Goal: Task Accomplishment & Management: Use online tool/utility

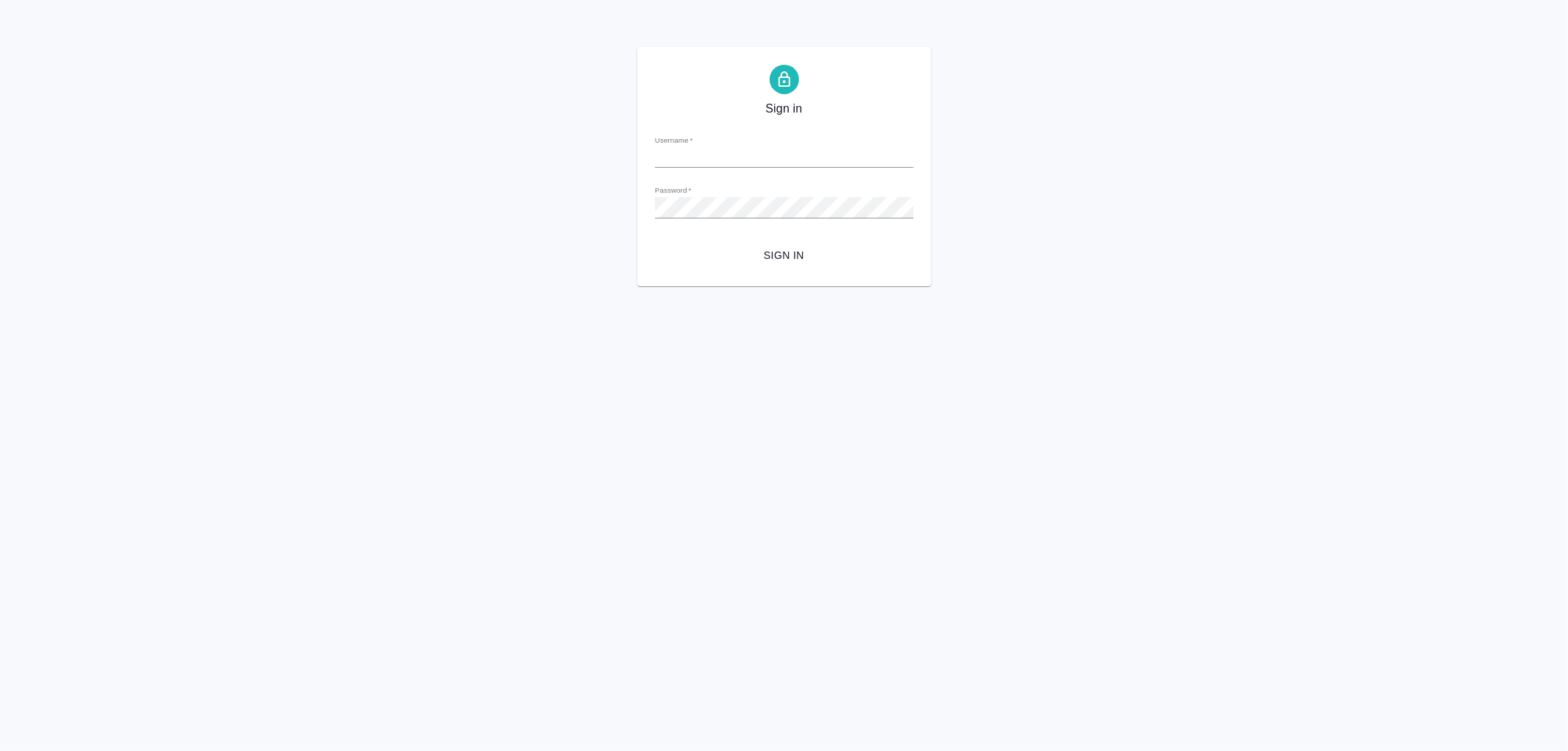
type input "[PERSON_NAME][EMAIL_ADDRESS][DOMAIN_NAME]"
click at [795, 248] on span "Sign in" at bounding box center [784, 255] width 235 height 19
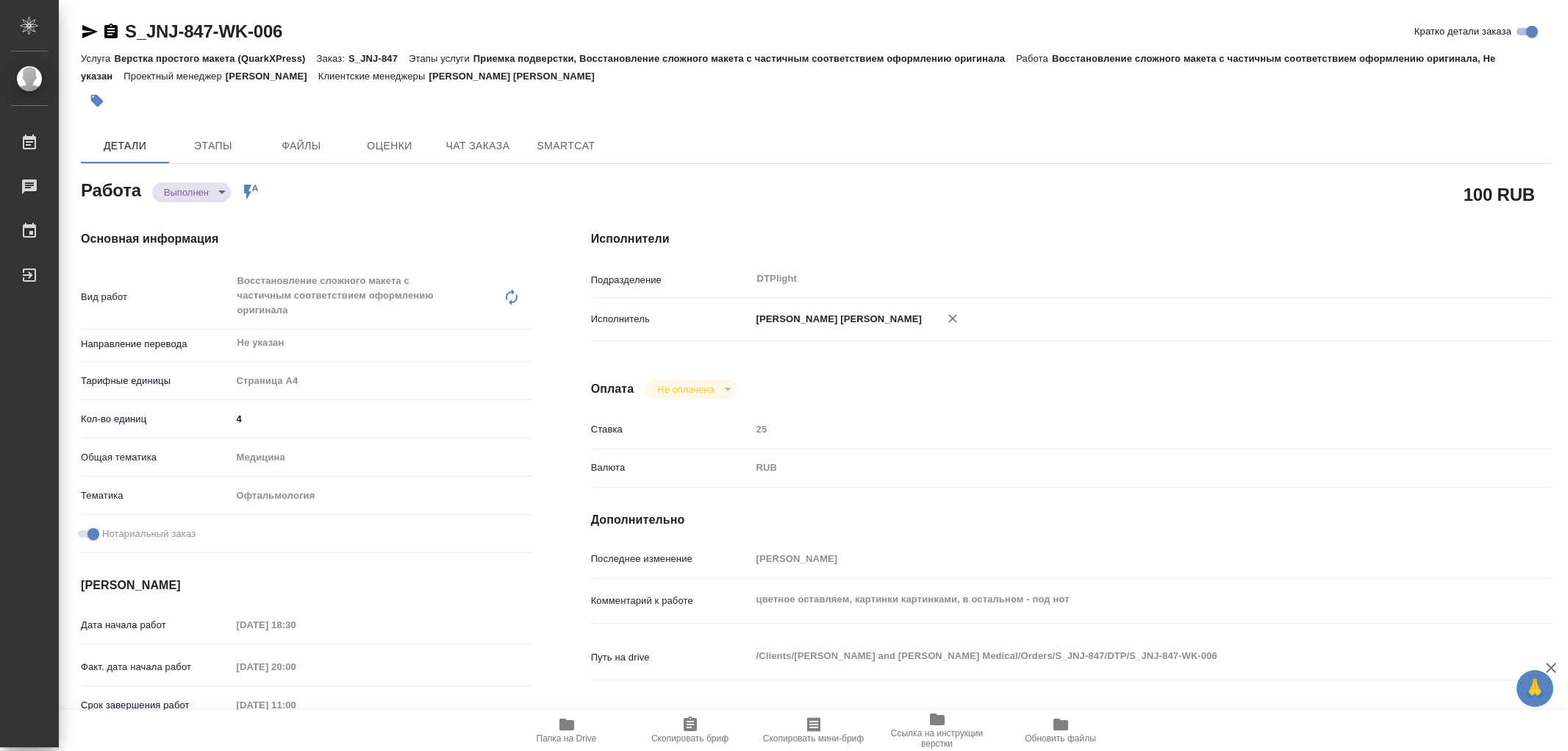
click at [463, 150] on span "Чат заказа" at bounding box center [477, 146] width 70 height 19
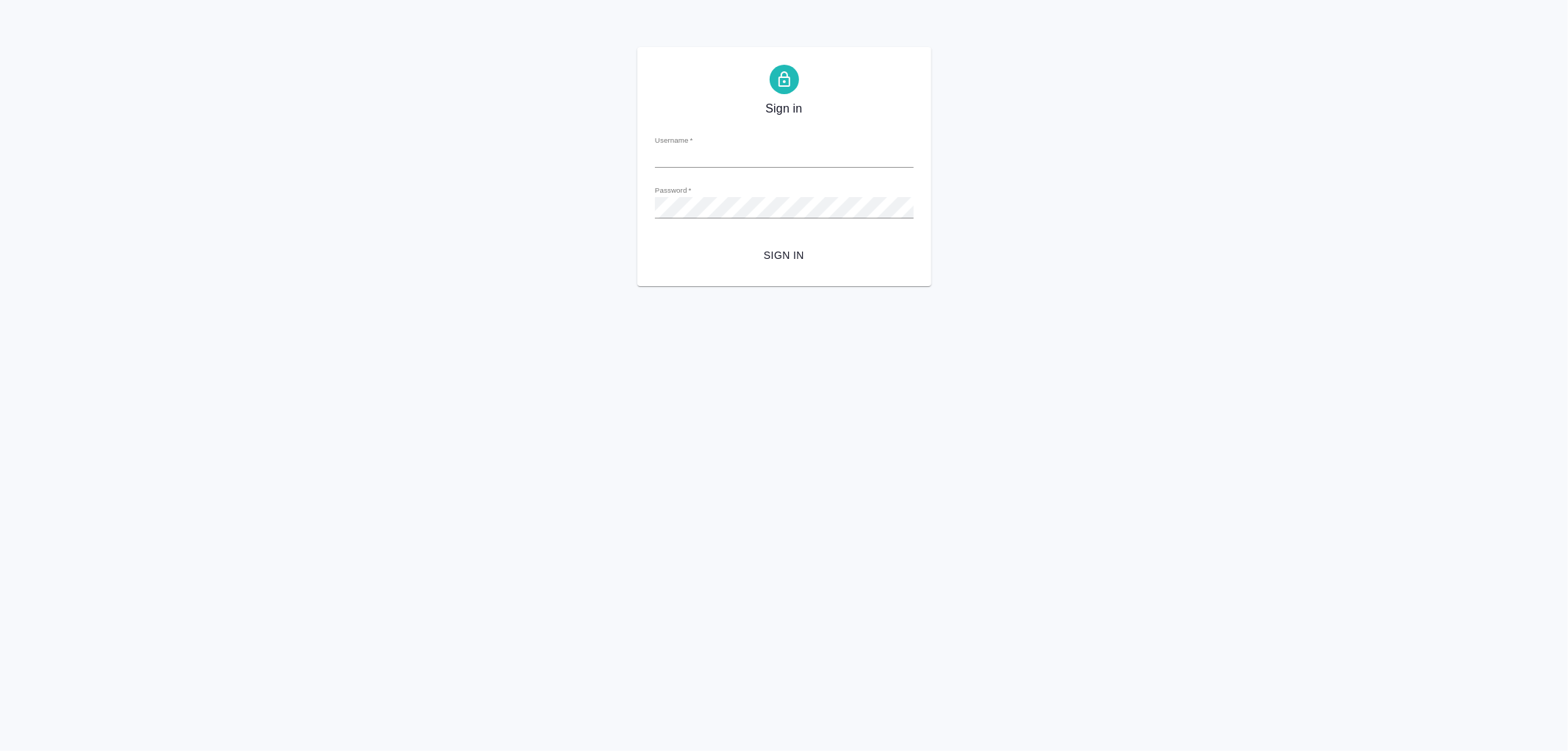
type input "v.aleksandrova@awatera.com"
click at [776, 258] on span "Sign in" at bounding box center [784, 255] width 235 height 19
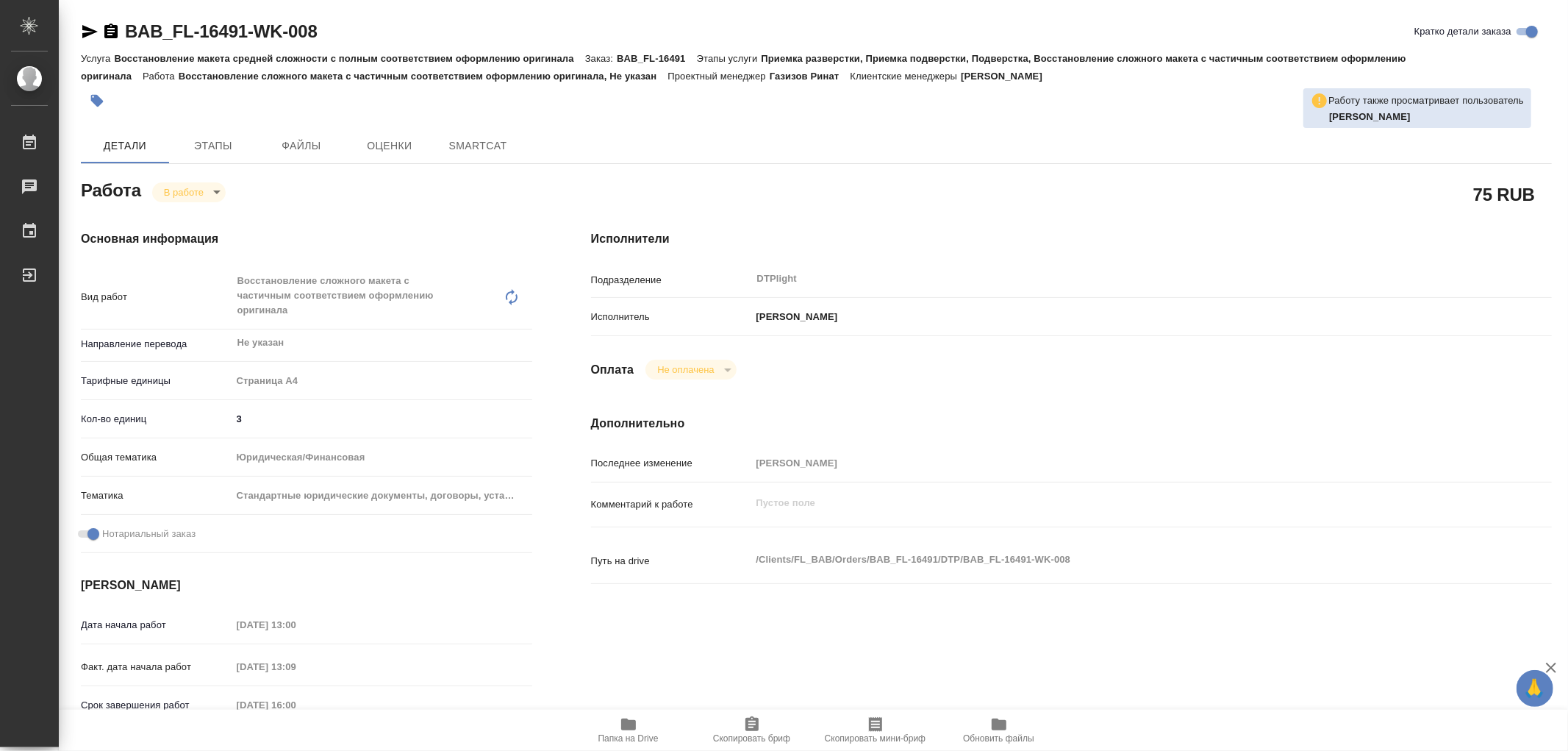
type textarea "x"
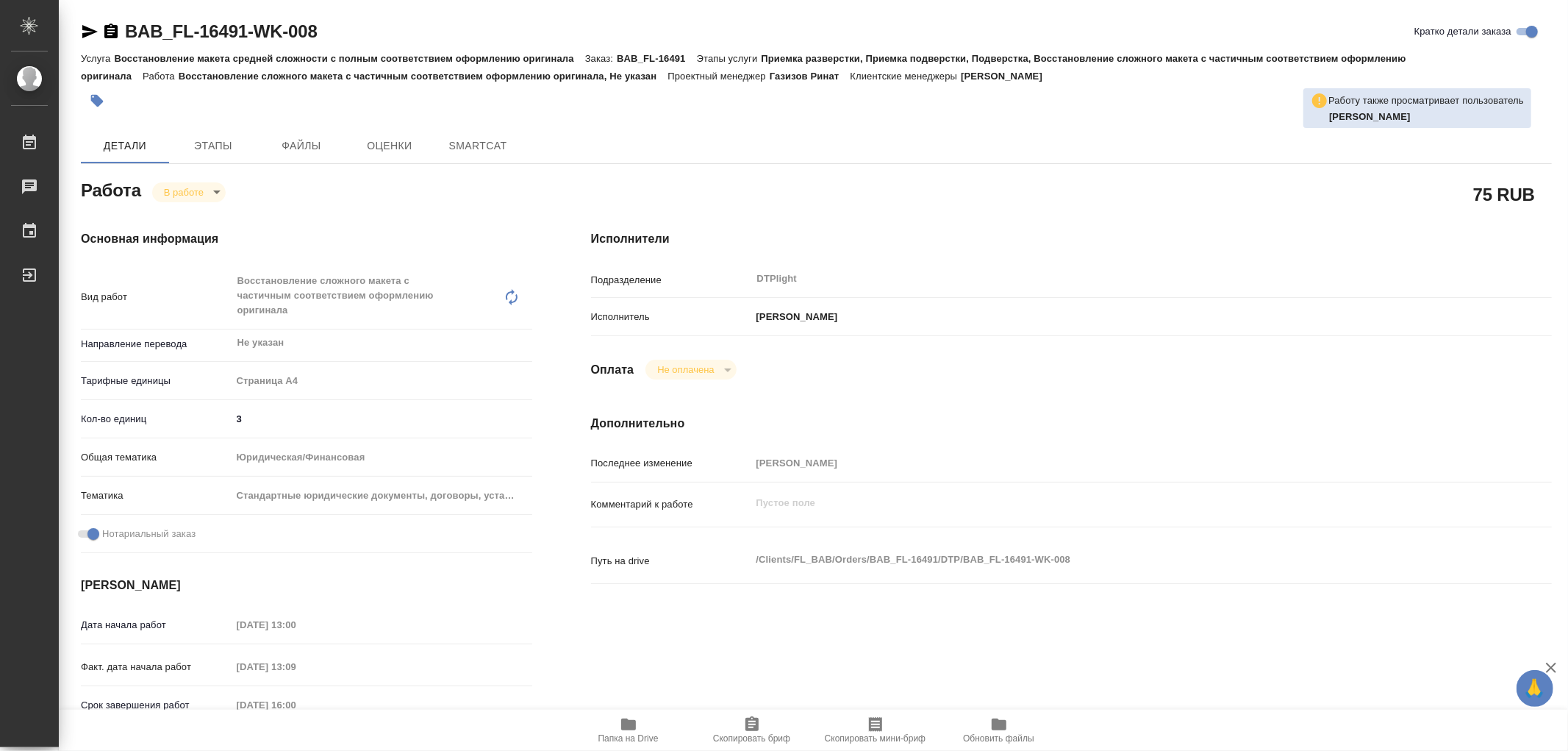
type textarea "x"
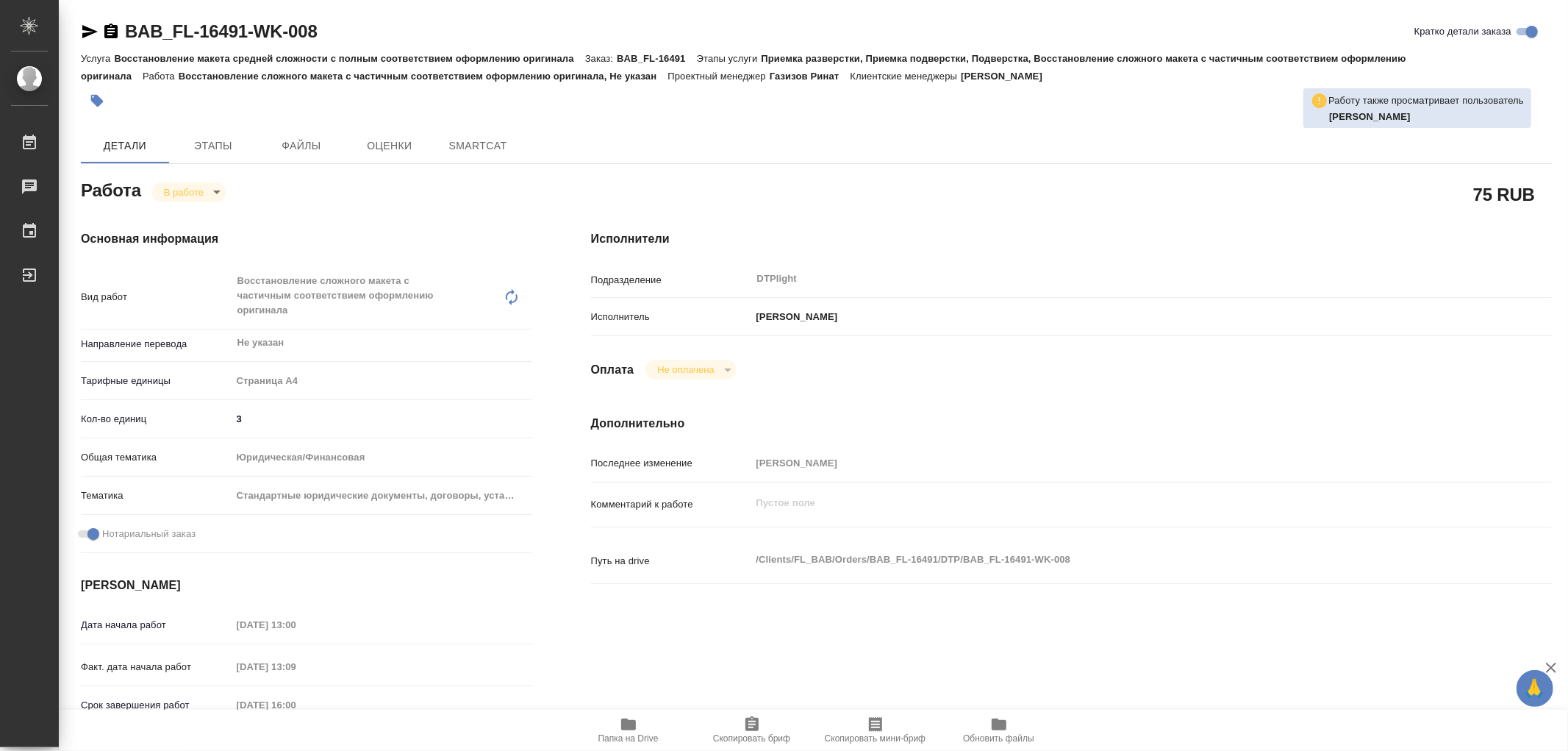
type textarea "x"
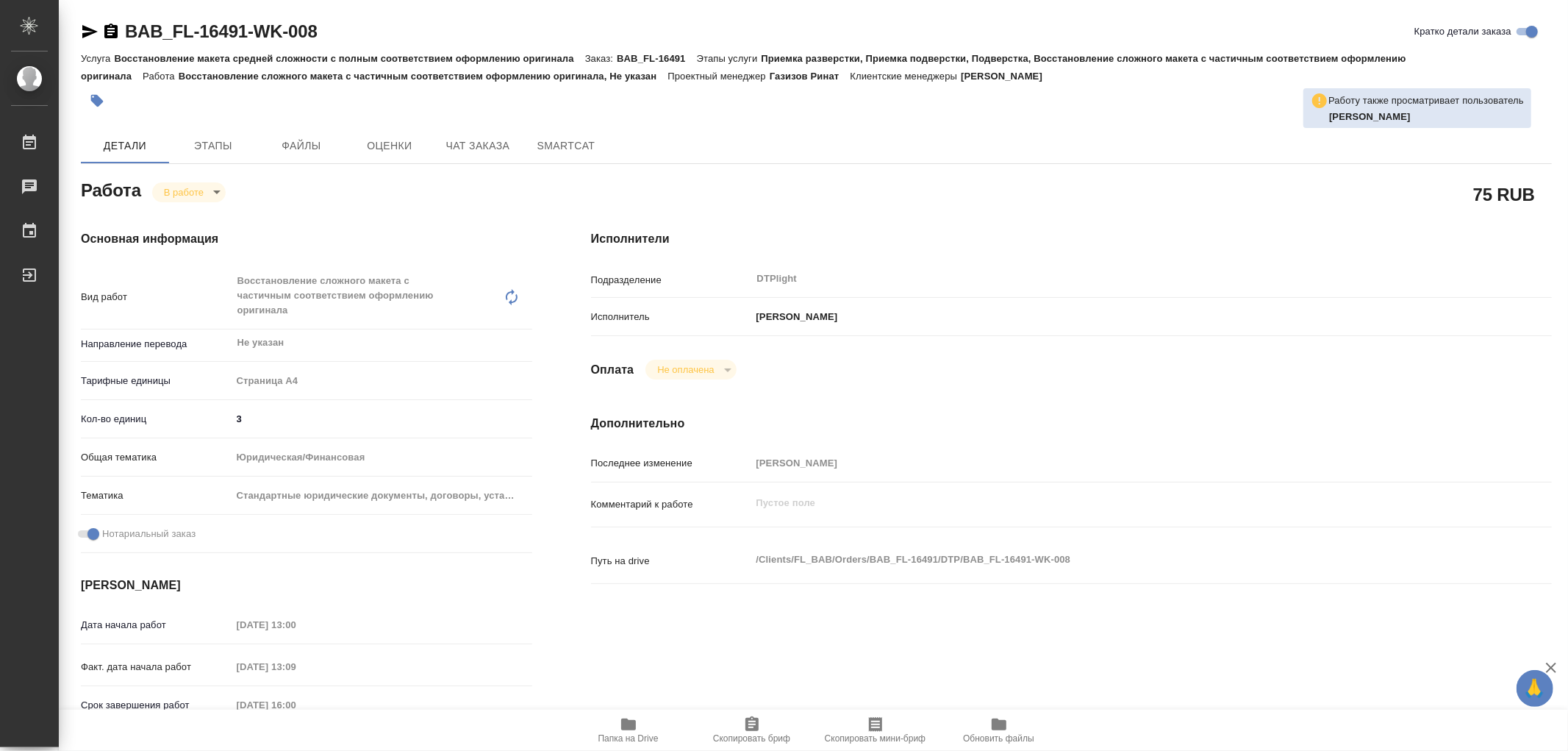
type textarea "x"
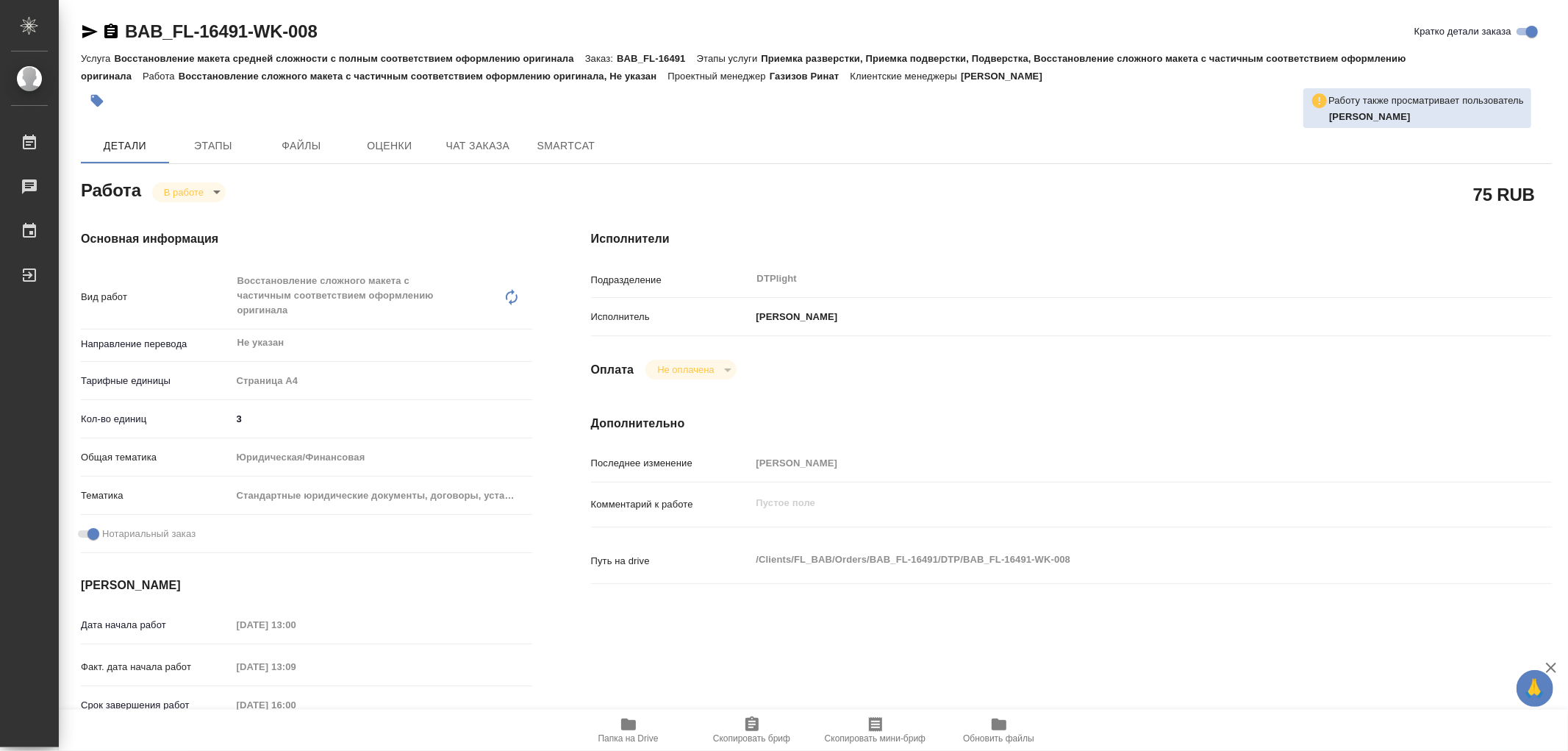
type textarea "x"
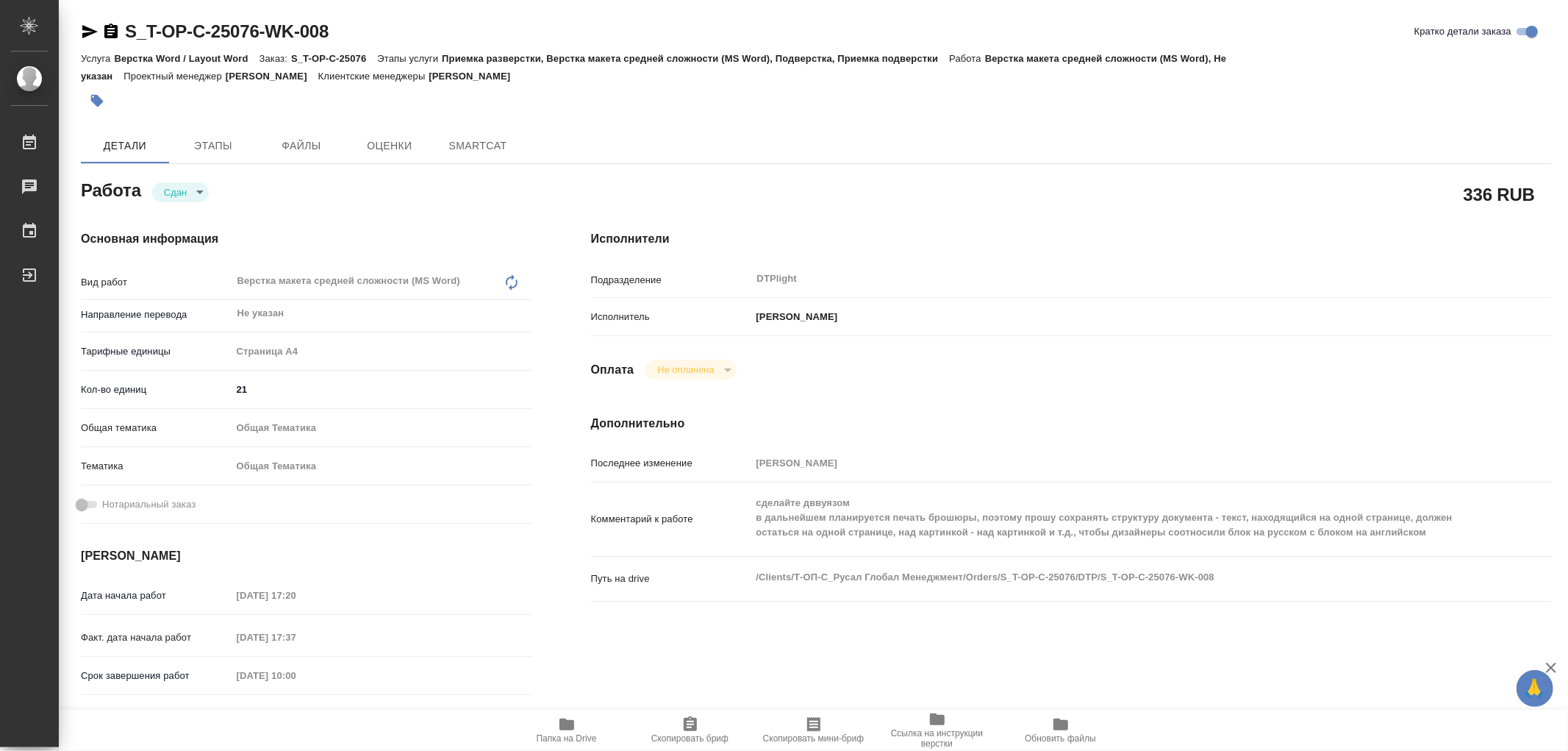
type textarea "x"
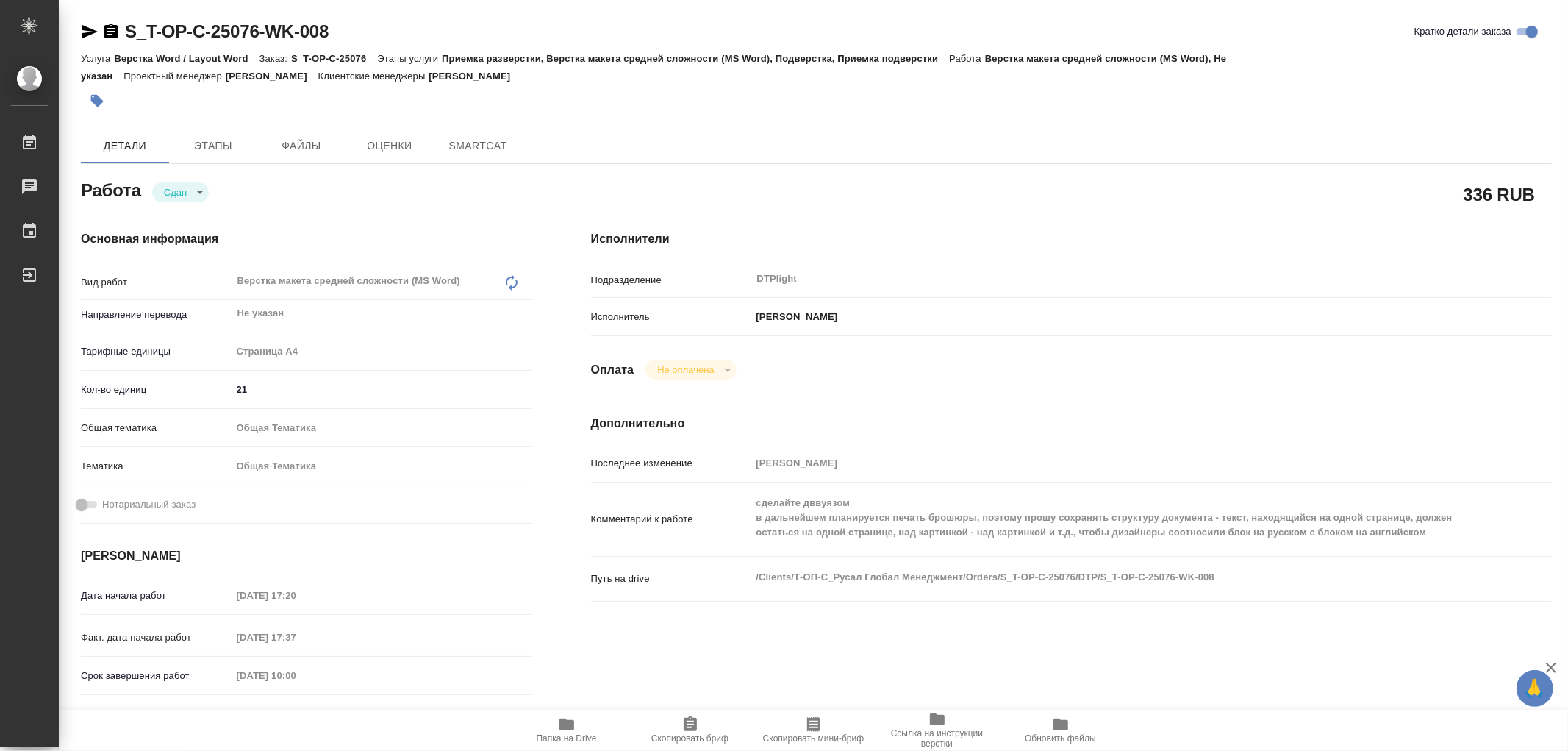
type textarea "x"
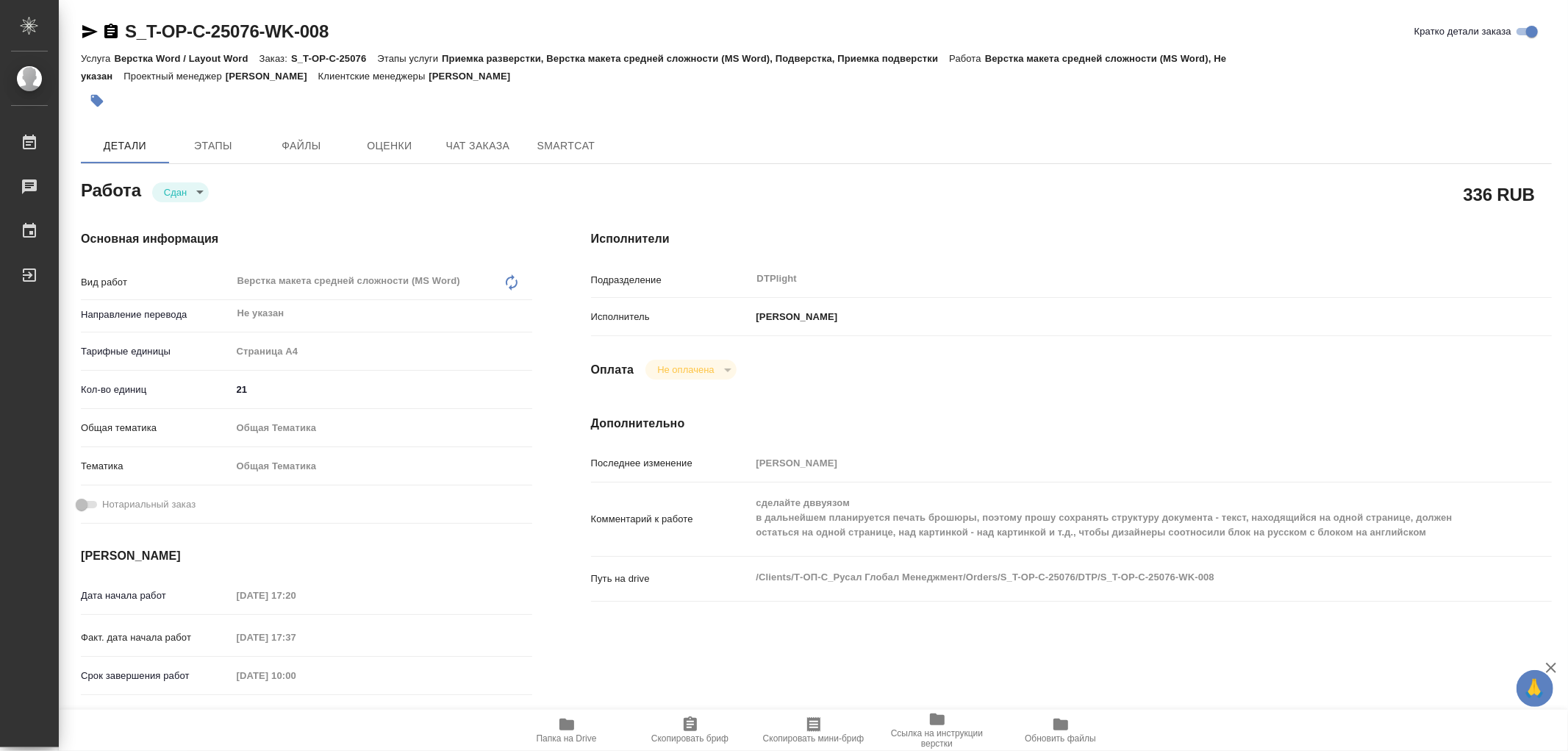
type textarea "x"
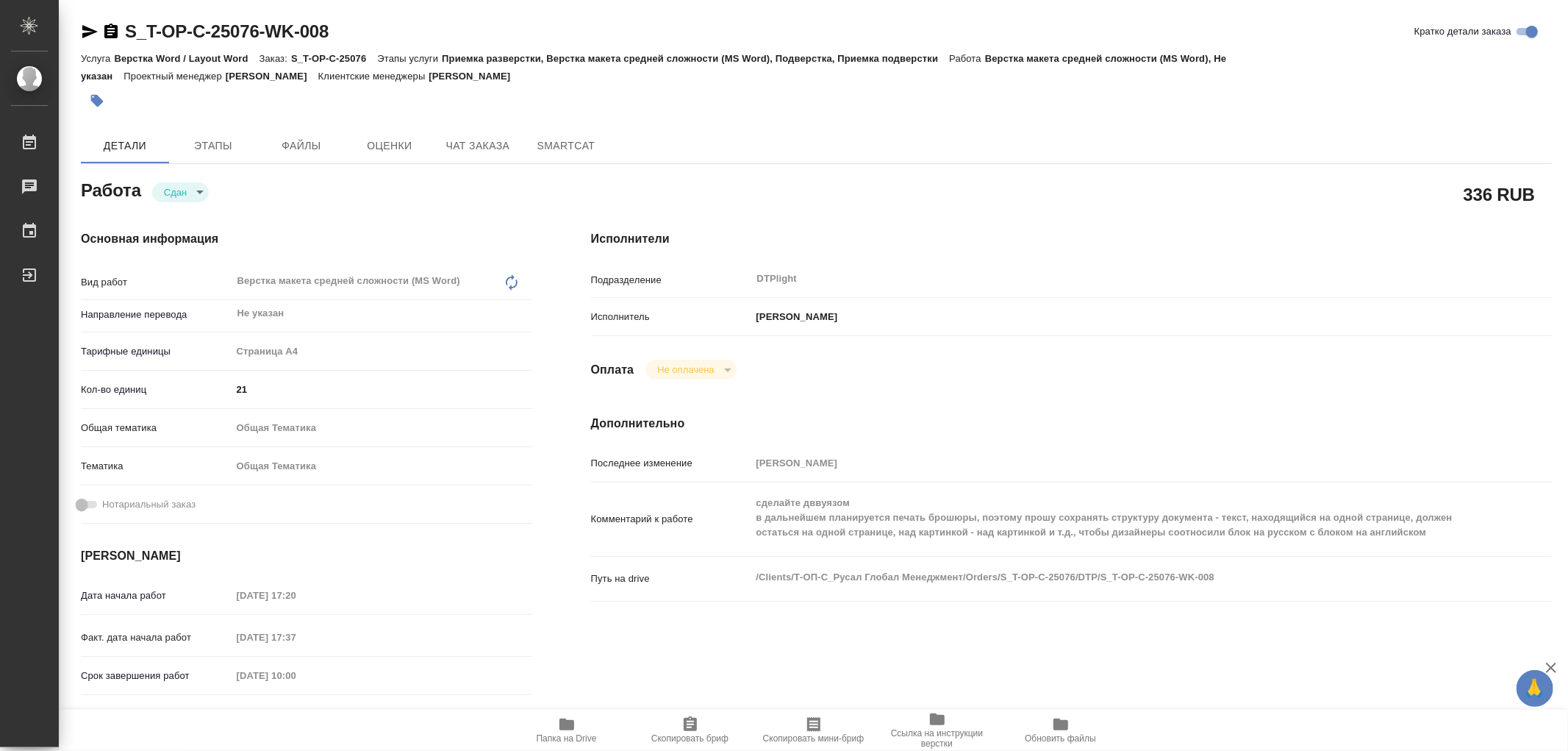
type textarea "x"
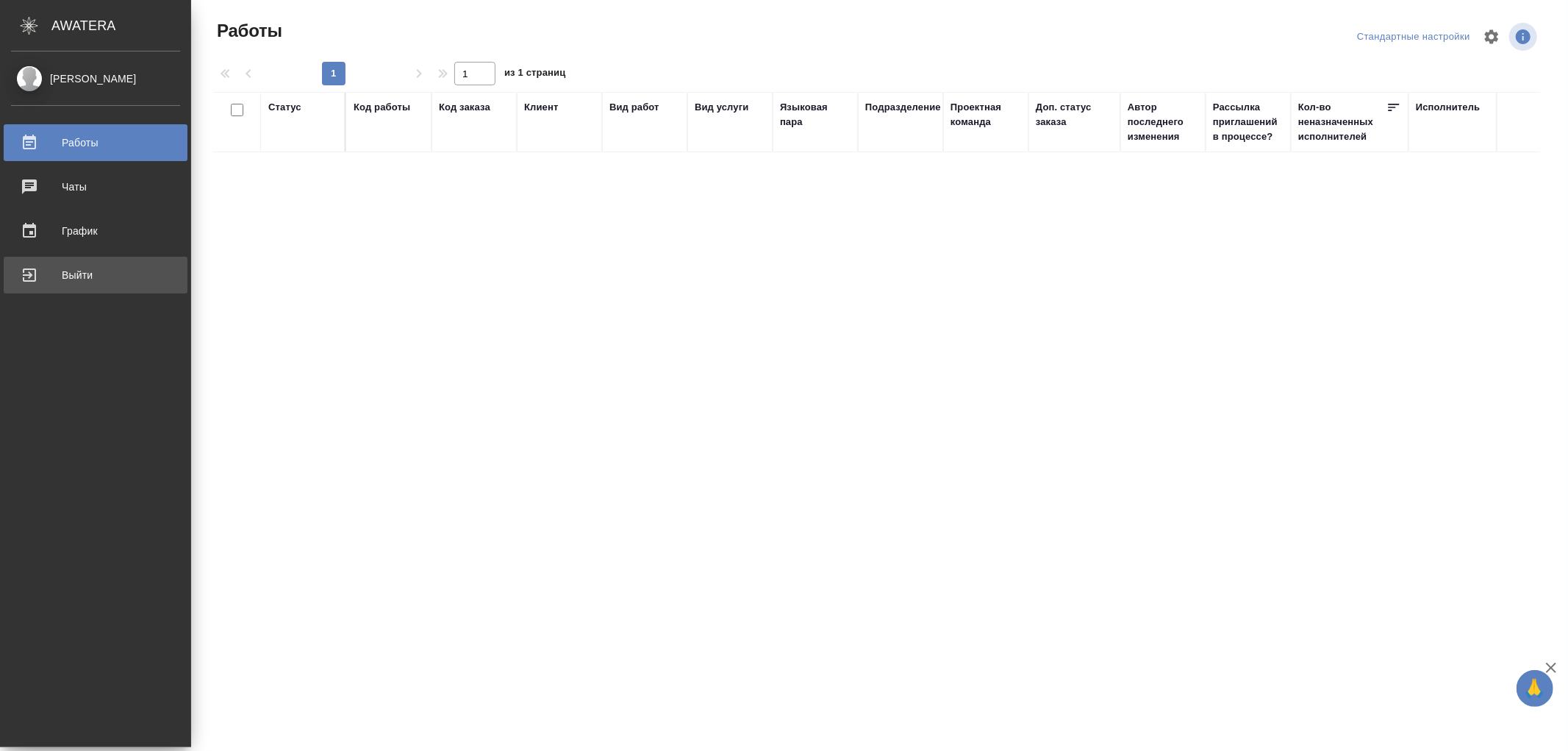
click at [74, 270] on div "Выйти" at bounding box center [96, 275] width 169 height 22
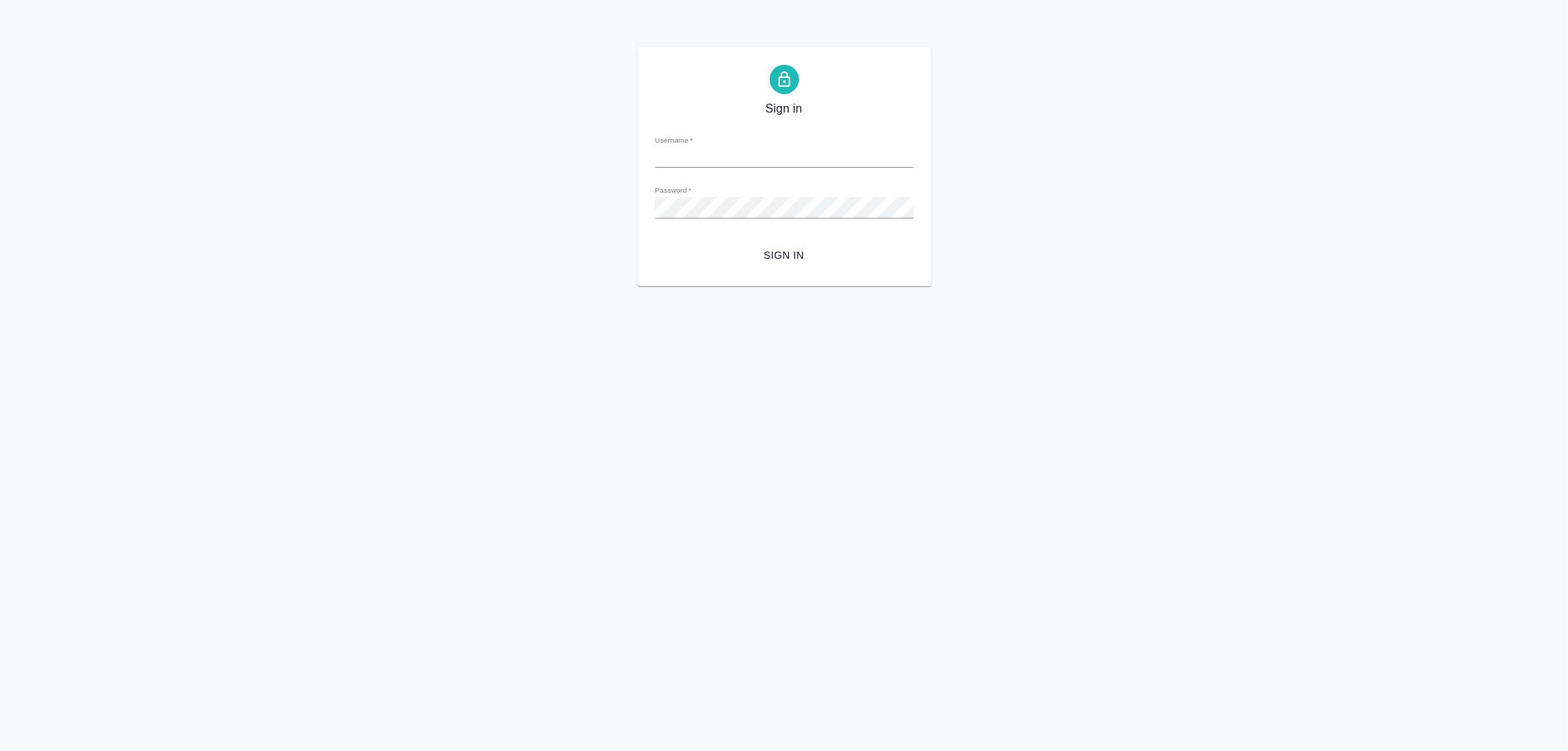
type input "[PERSON_NAME][EMAIL_ADDRESS][DOMAIN_NAME]"
click at [781, 251] on span "Sign in" at bounding box center [784, 255] width 235 height 19
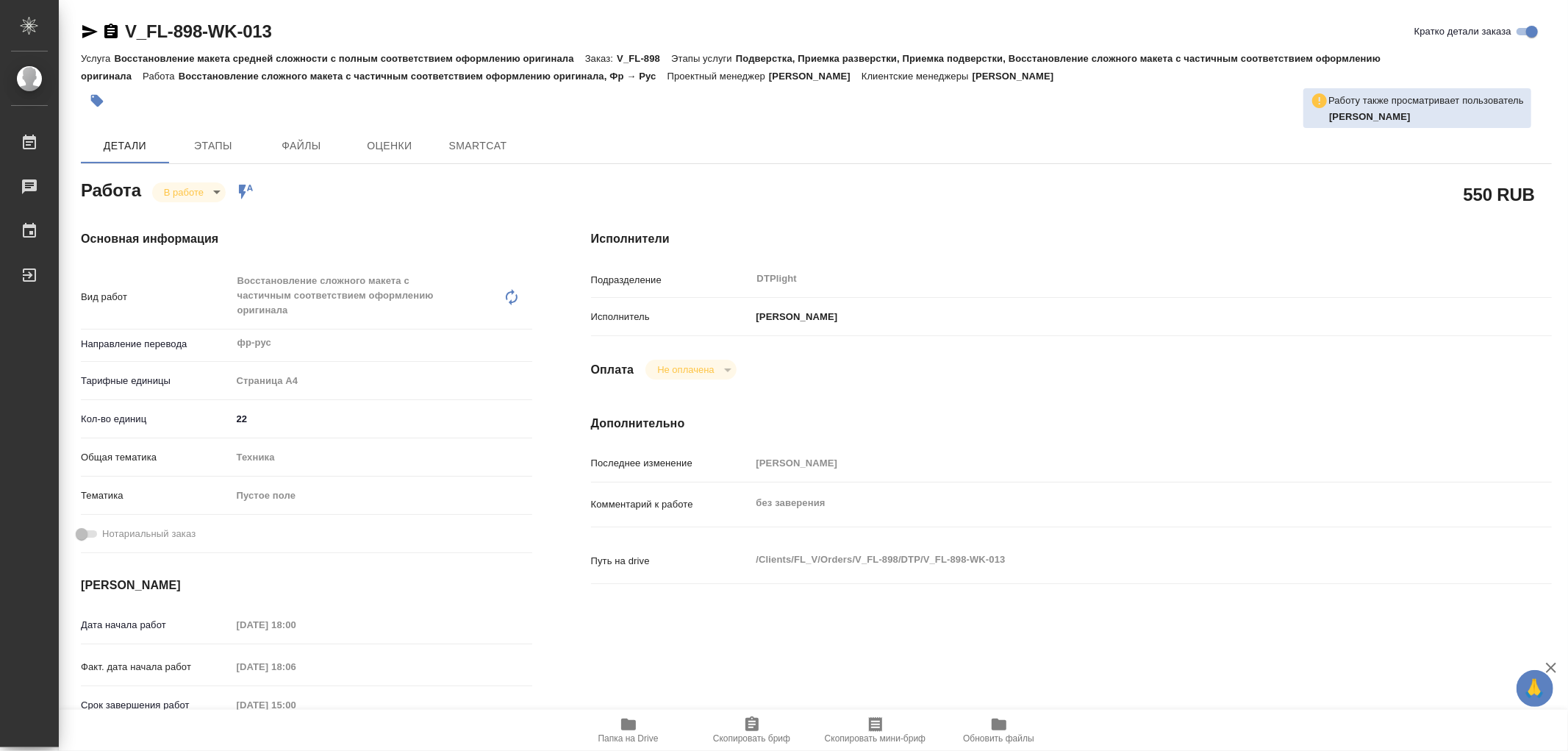
type textarea "x"
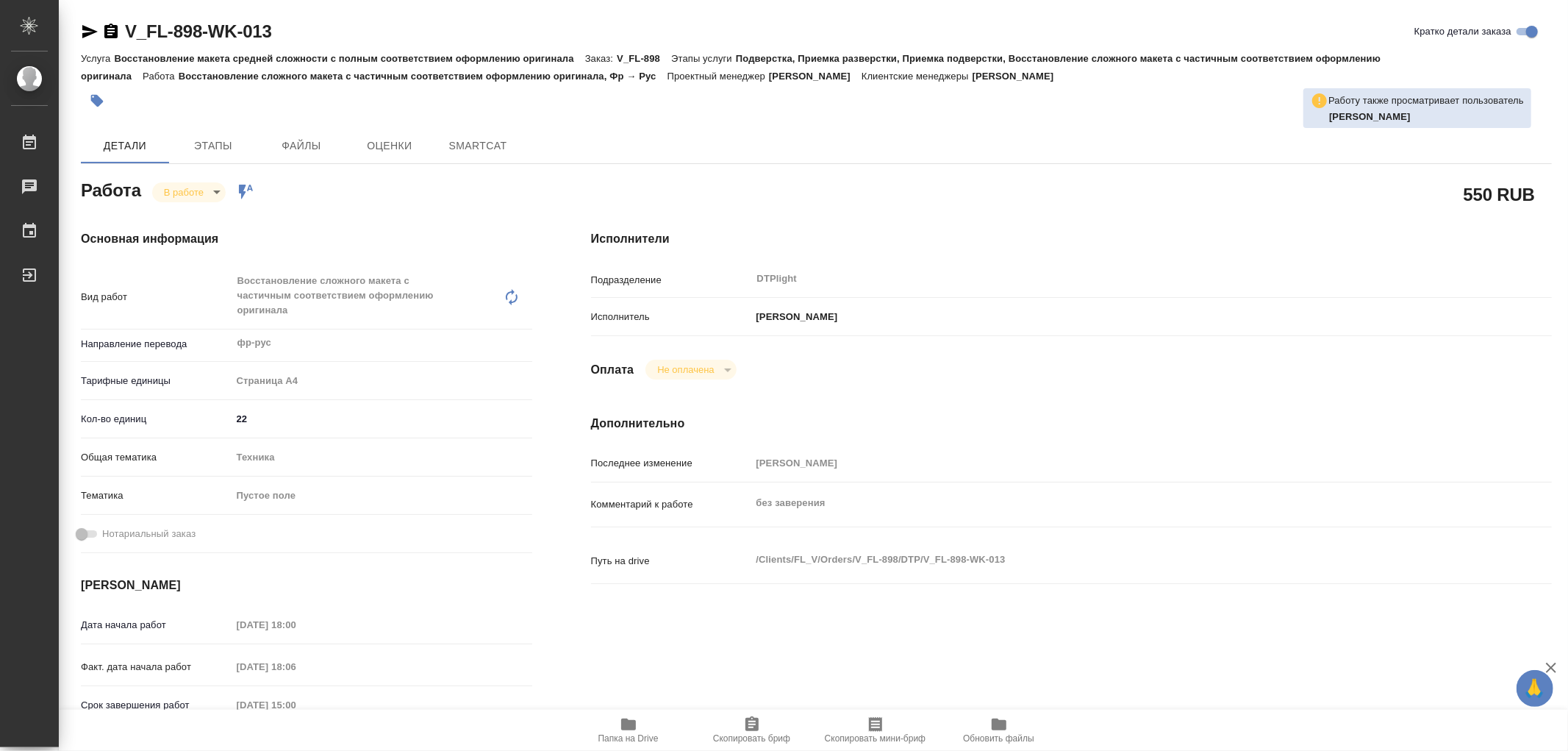
type textarea "x"
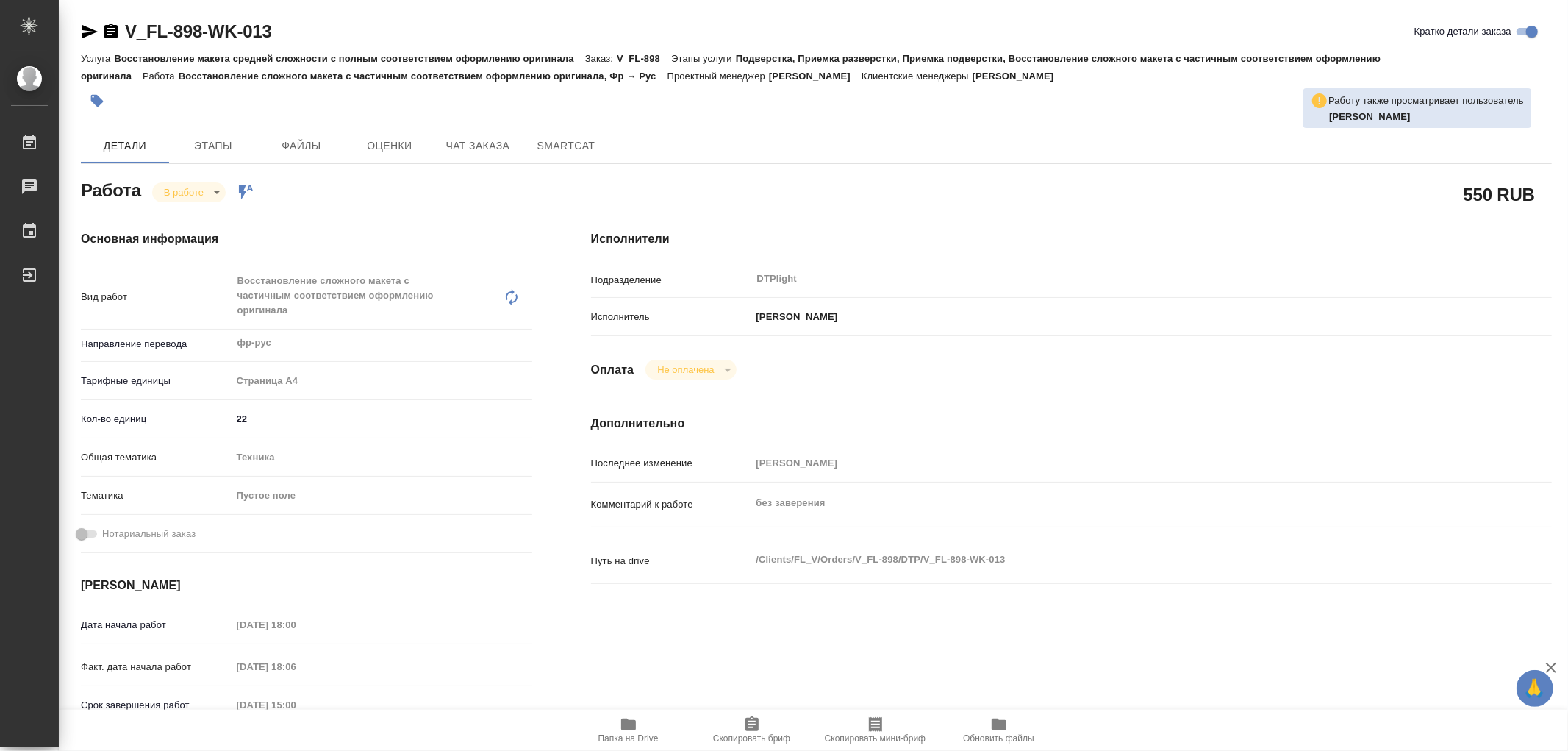
type textarea "x"
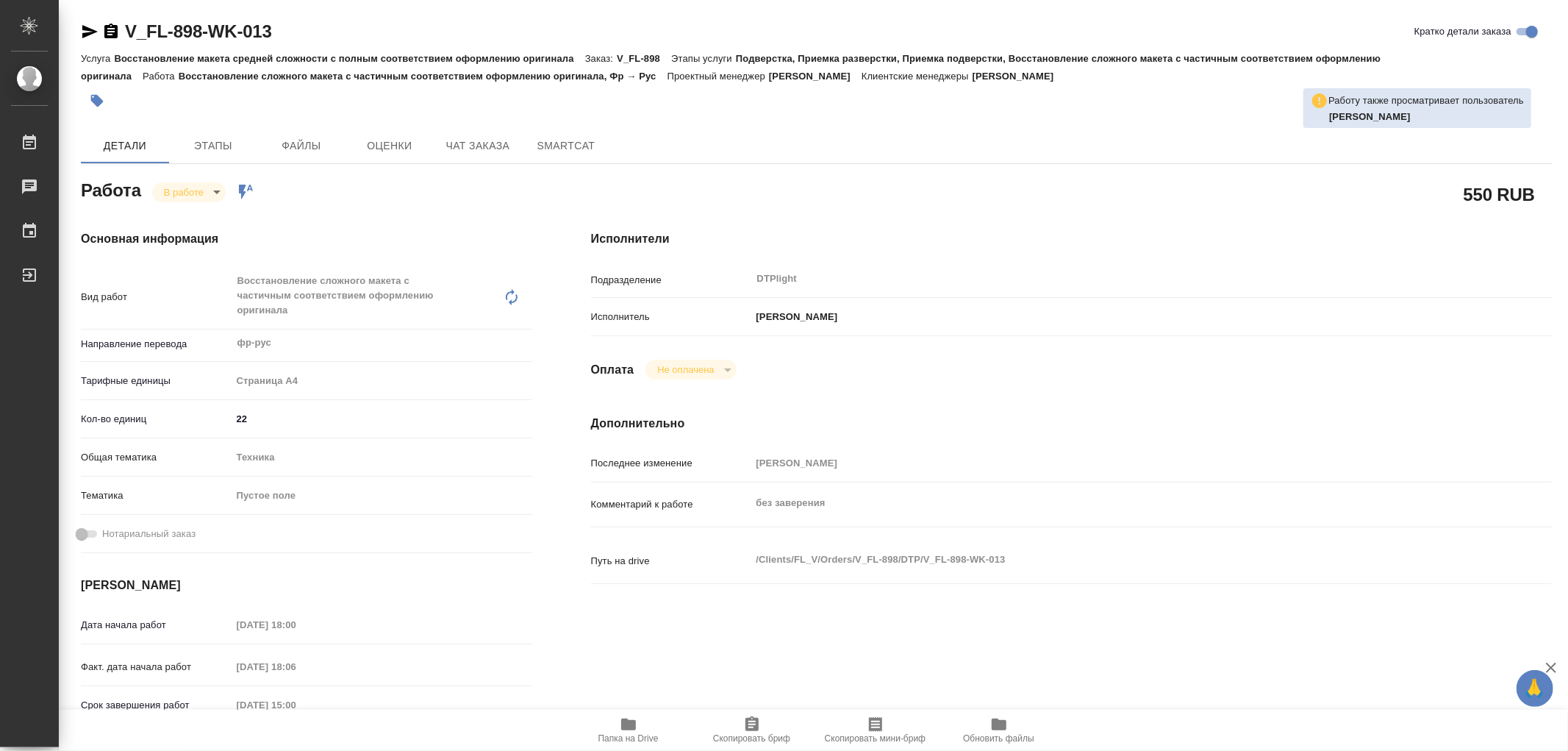
type textarea "x"
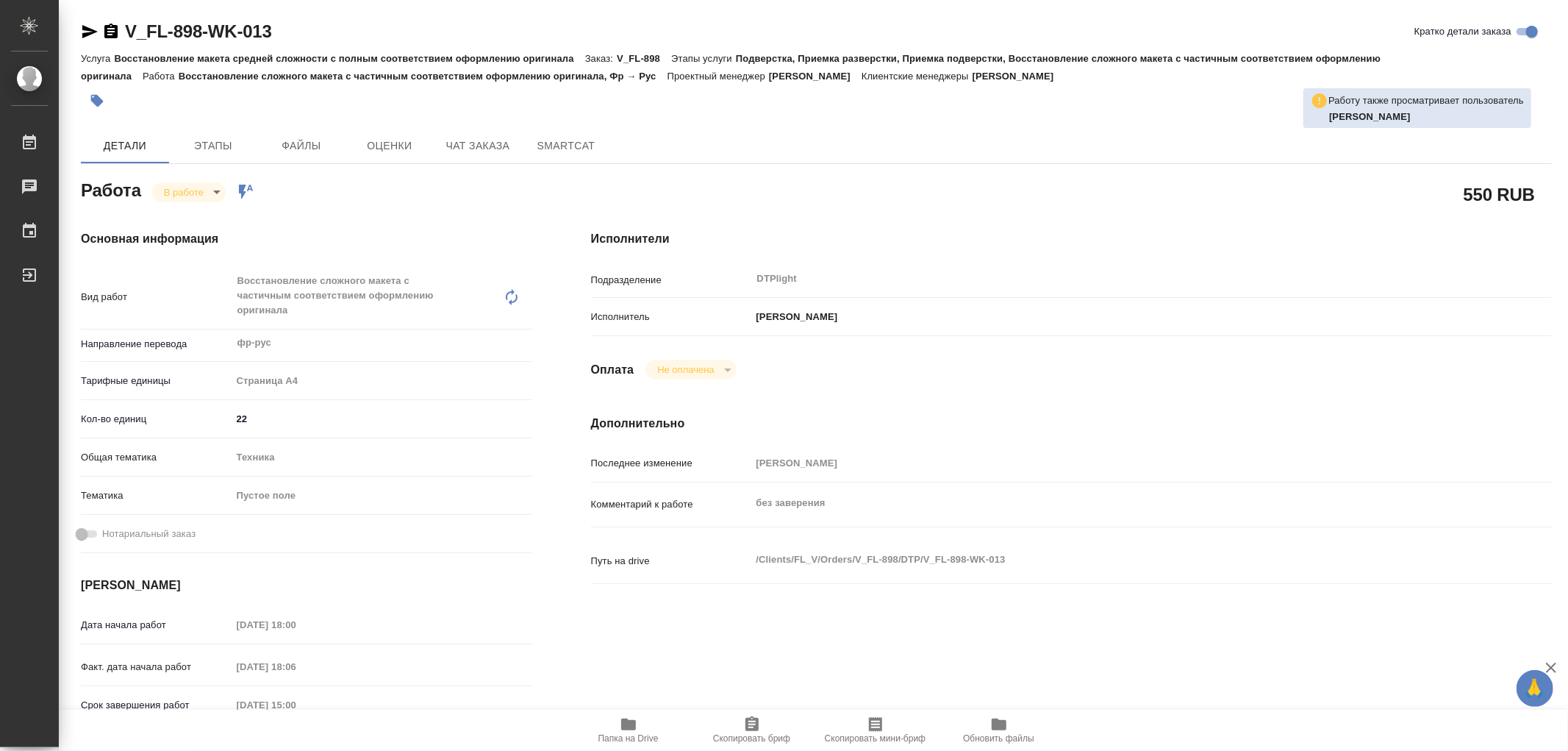
click at [627, 723] on icon "button" at bounding box center [628, 724] width 15 height 12
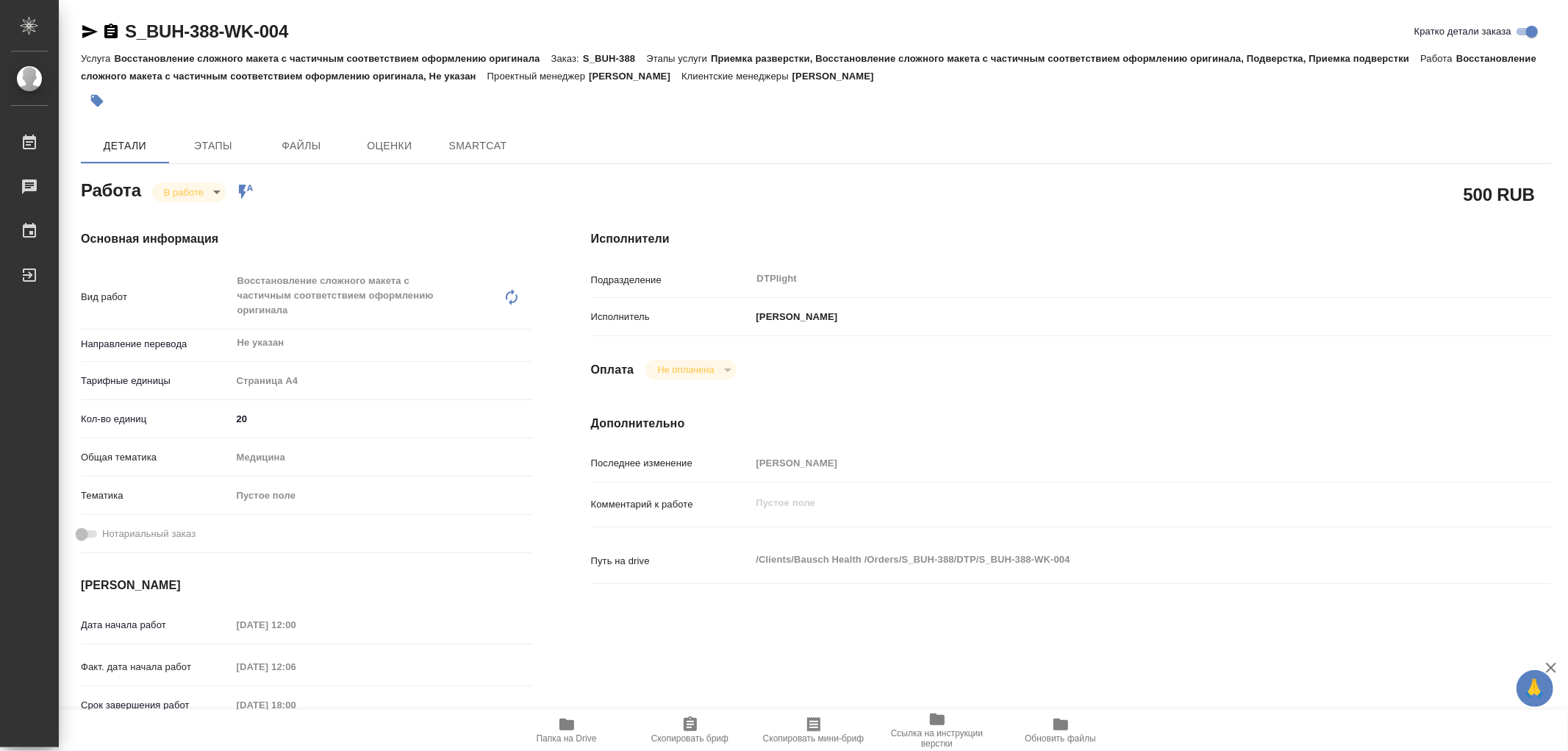
type textarea "x"
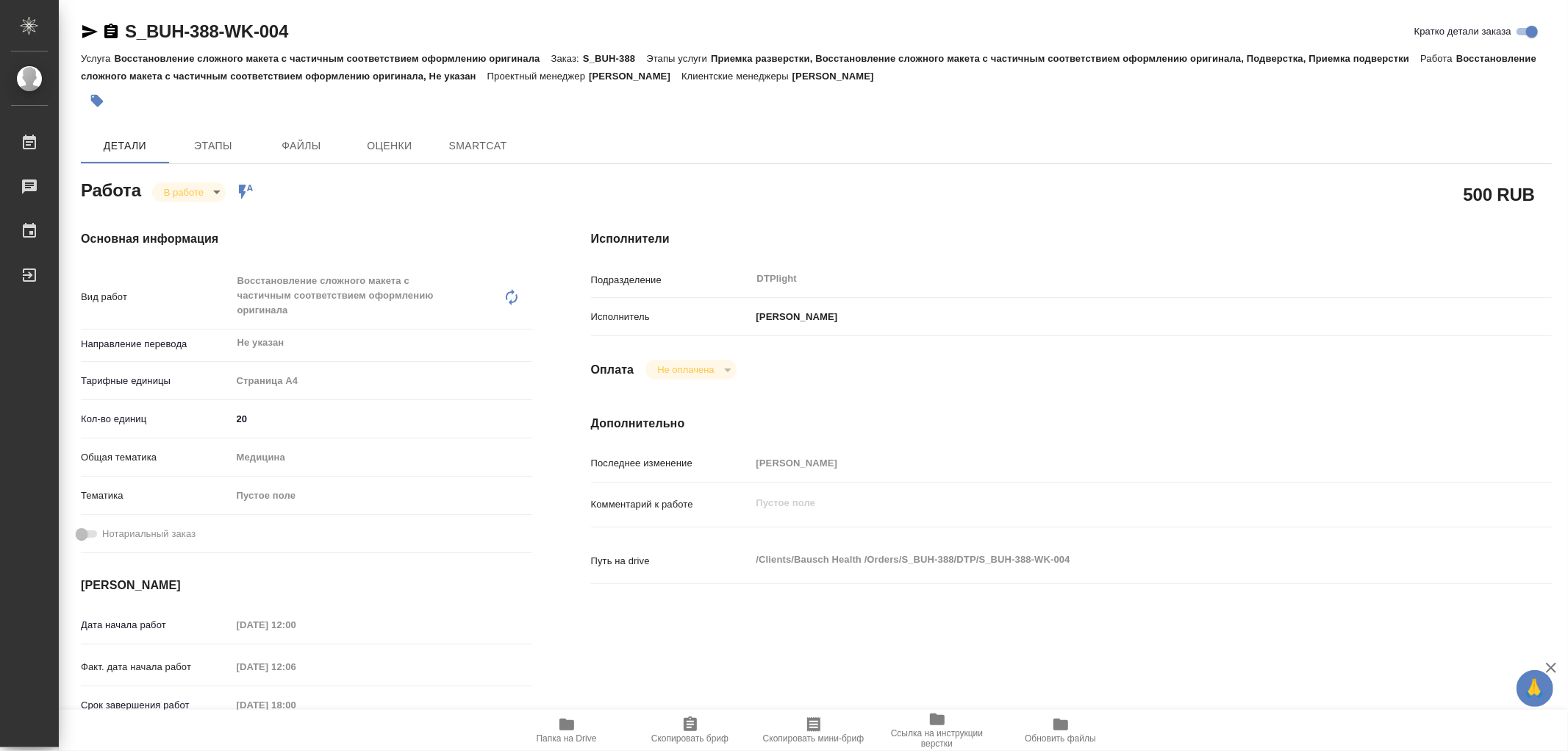
type textarea "x"
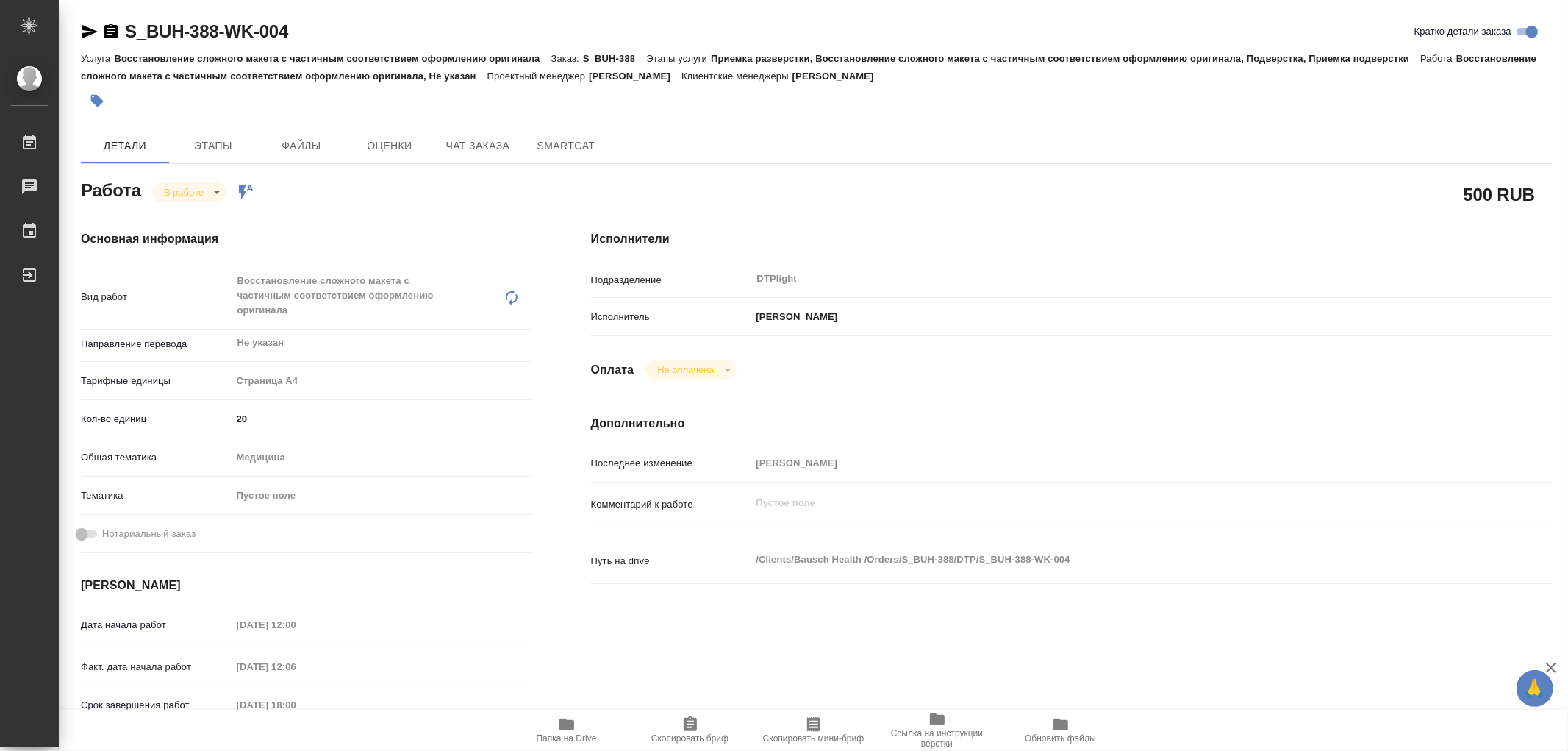
type textarea "x"
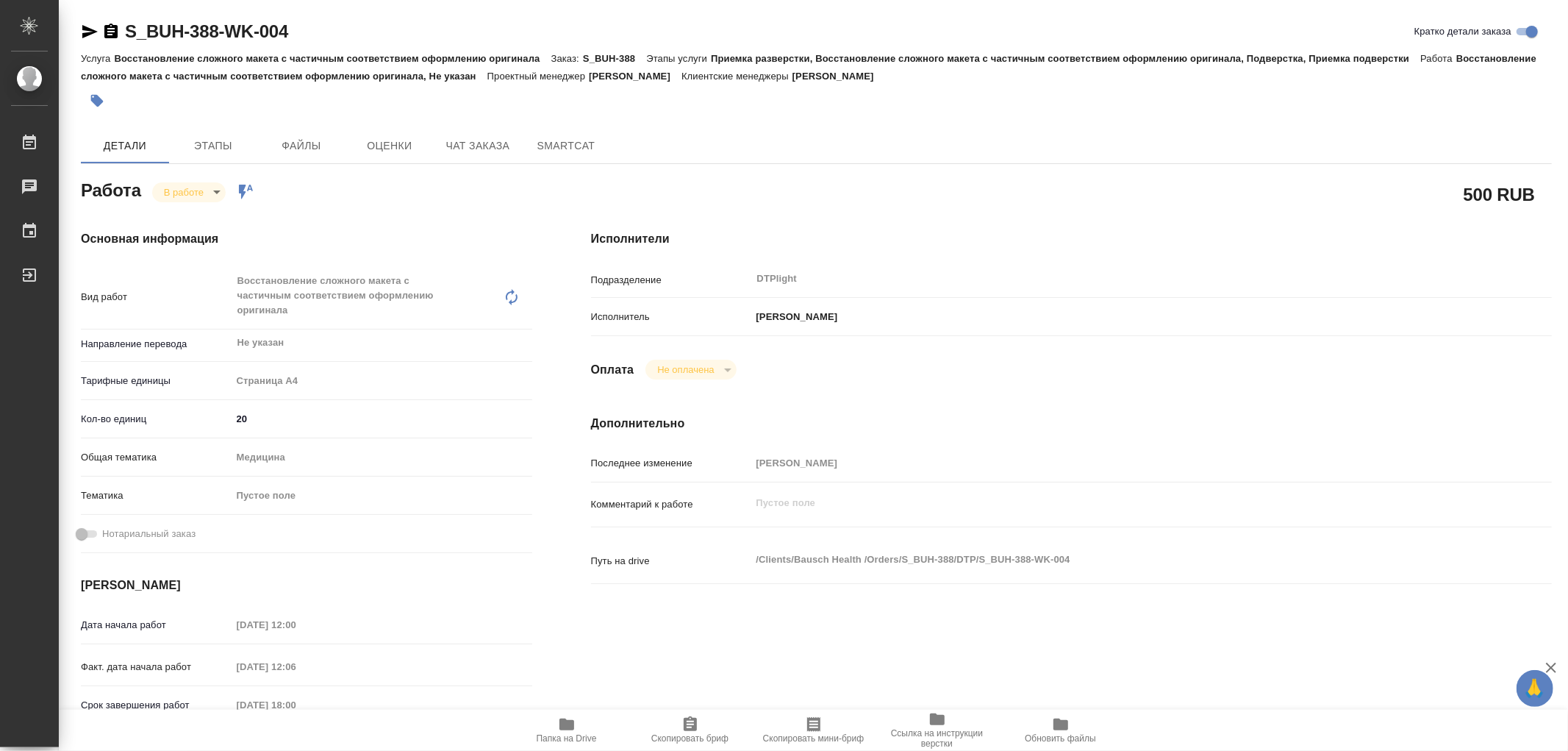
type textarea "x"
